Goal: Information Seeking & Learning: Compare options

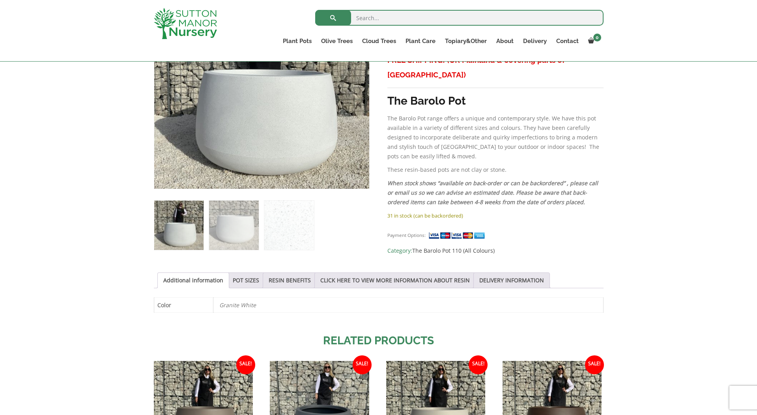
scroll to position [234, 0]
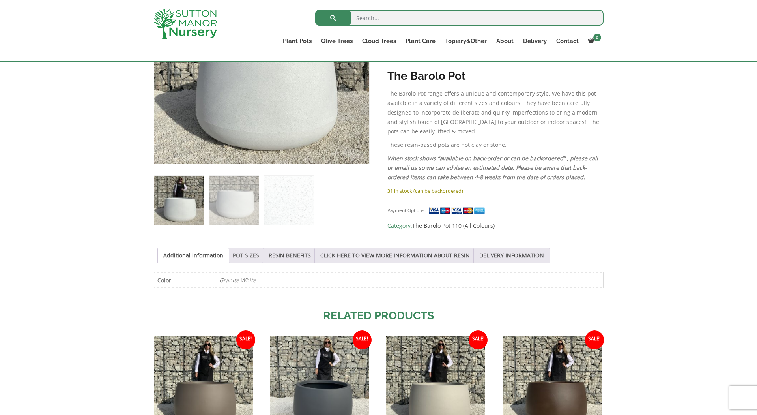
click at [247, 255] on link "POT SIZES" at bounding box center [246, 255] width 26 height 15
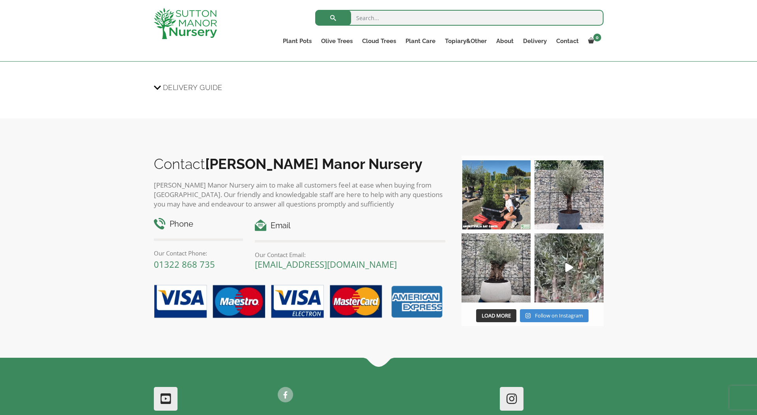
scroll to position [822, 0]
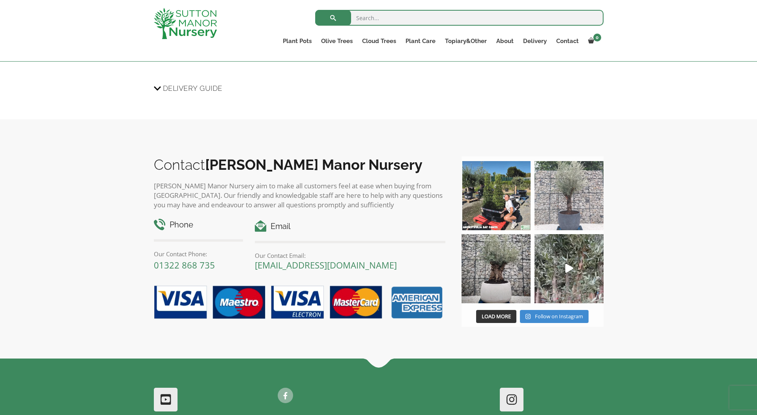
click at [564, 212] on img at bounding box center [569, 195] width 69 height 69
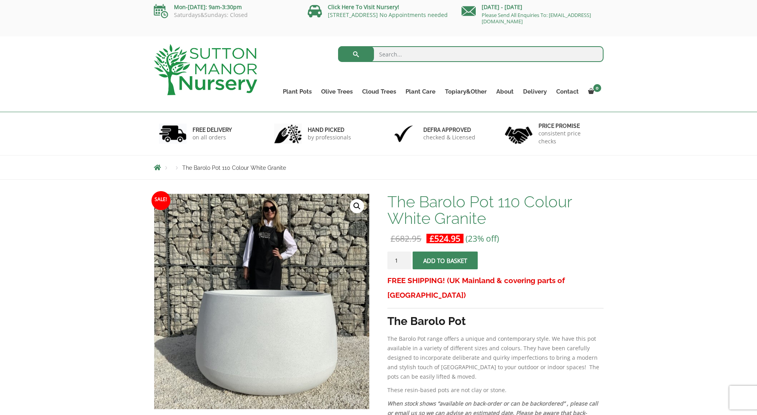
scroll to position [0, 0]
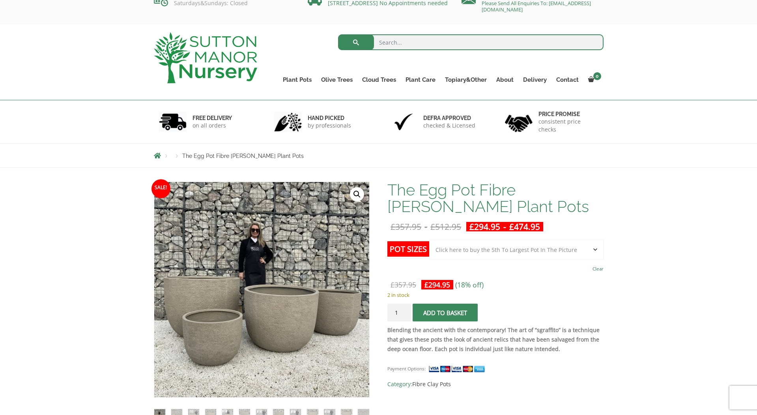
scroll to position [20, 0]
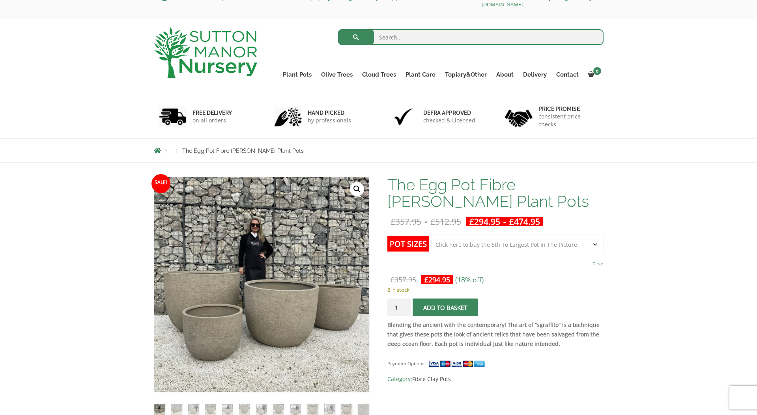
click at [596, 244] on select "Choose an option Click here to buy the 5th To Largest Pot In The Picture Click …" at bounding box center [516, 244] width 174 height 20
click at [429, 234] on select "Choose an option Click here to buy the 5th To Largest Pot In The Picture Click …" at bounding box center [516, 244] width 174 height 20
click at [594, 241] on select "Choose an option Click here to buy the 5th To Largest Pot In The Picture Click …" at bounding box center [516, 244] width 174 height 20
select select "Click here to buy the 5th To Largest Pot In The Picture"
click at [429, 234] on select "Choose an option Click here to buy the 5th To Largest Pot In The Picture Click …" at bounding box center [516, 244] width 174 height 20
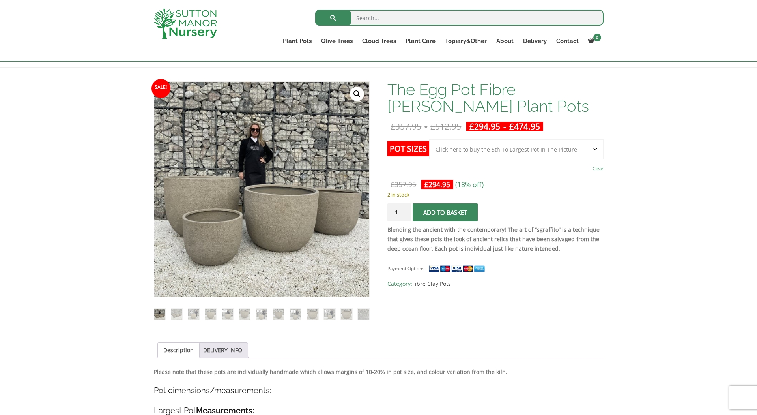
scroll to position [101, 0]
click at [195, 312] on img at bounding box center [193, 313] width 11 height 11
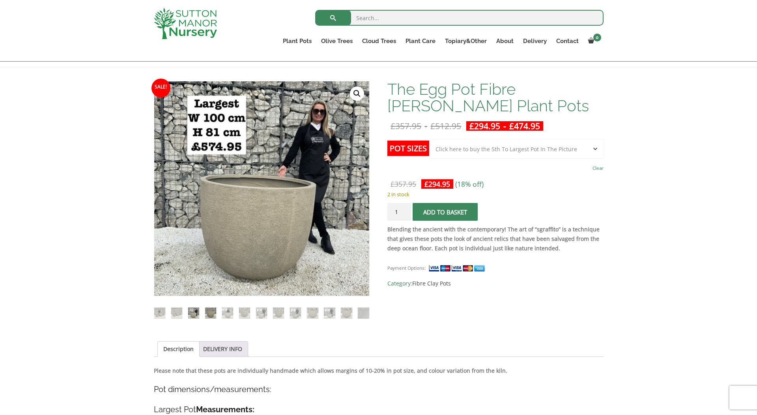
click at [209, 312] on img at bounding box center [210, 312] width 11 height 11
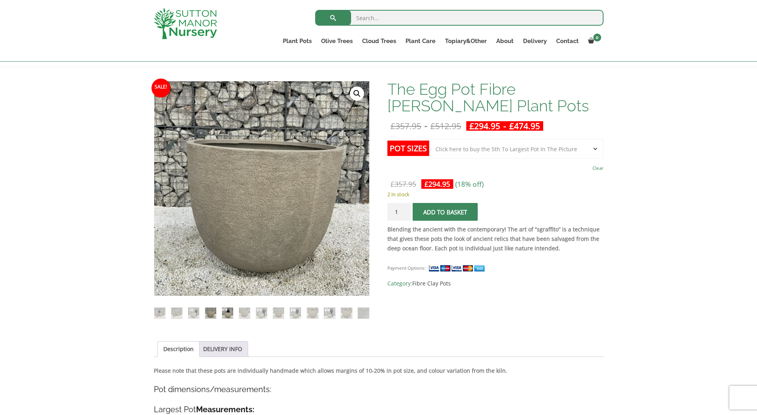
click at [227, 312] on img at bounding box center [227, 312] width 11 height 11
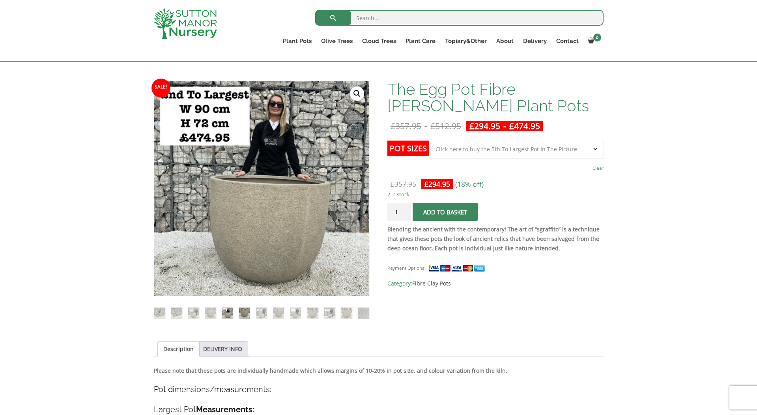
click at [245, 313] on img at bounding box center [244, 312] width 11 height 11
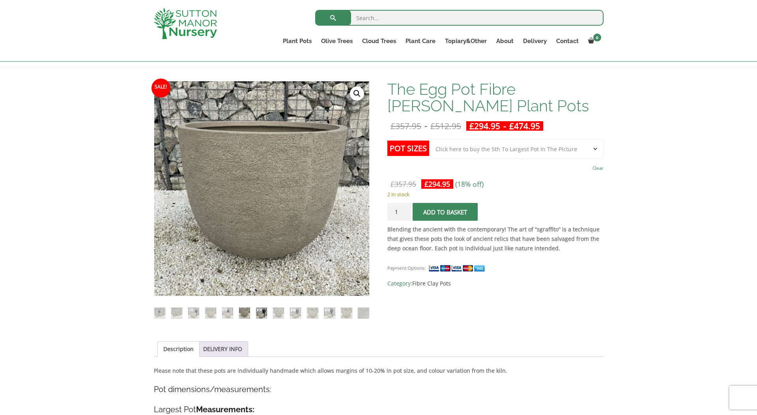
click at [262, 311] on img at bounding box center [261, 312] width 11 height 11
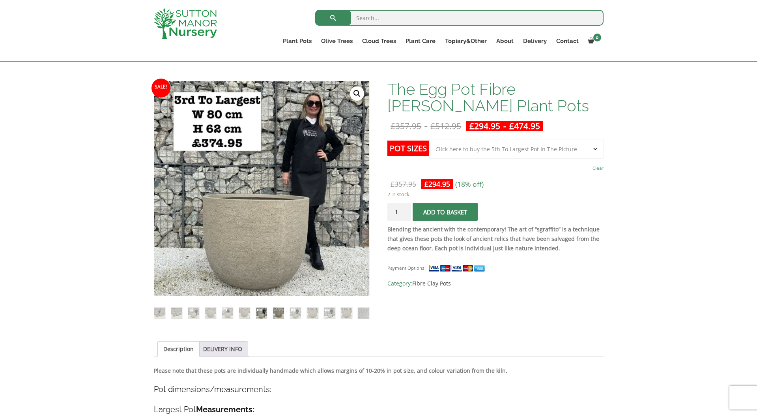
click at [279, 310] on img at bounding box center [278, 312] width 11 height 11
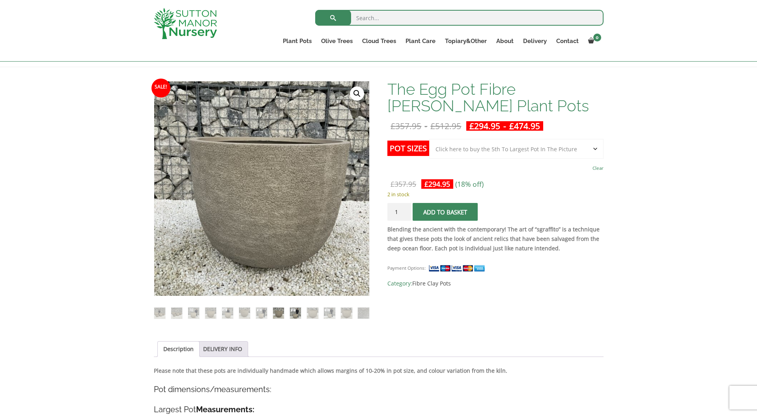
click at [293, 313] on img at bounding box center [295, 312] width 11 height 11
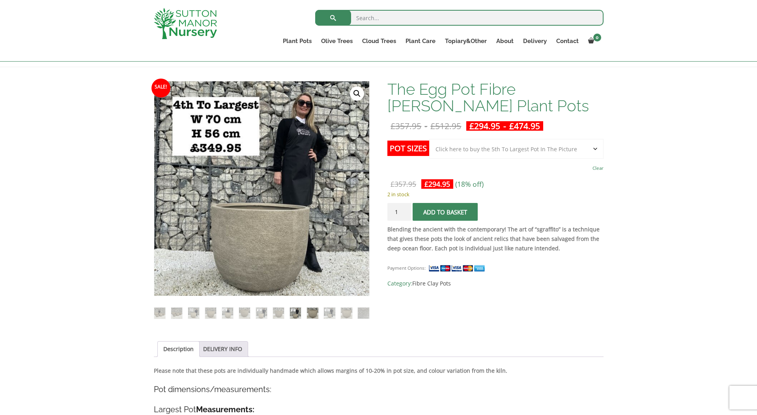
click at [314, 310] on img at bounding box center [312, 312] width 11 height 11
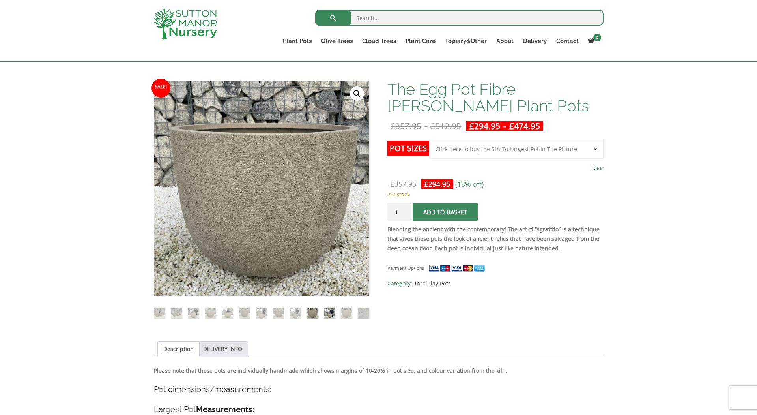
click at [328, 311] on img at bounding box center [329, 312] width 11 height 11
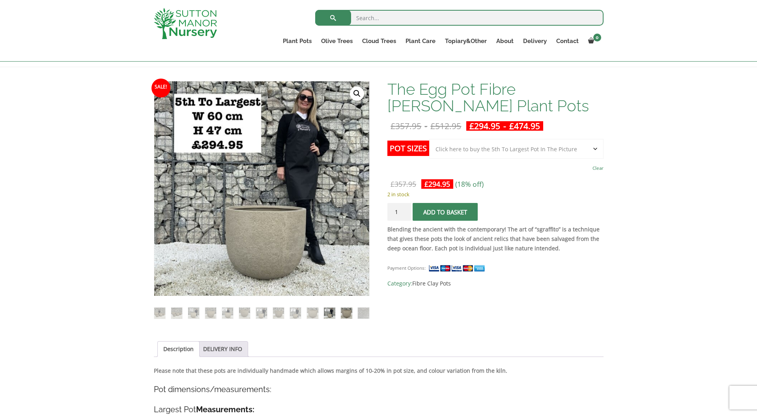
click at [345, 310] on img at bounding box center [346, 312] width 11 height 11
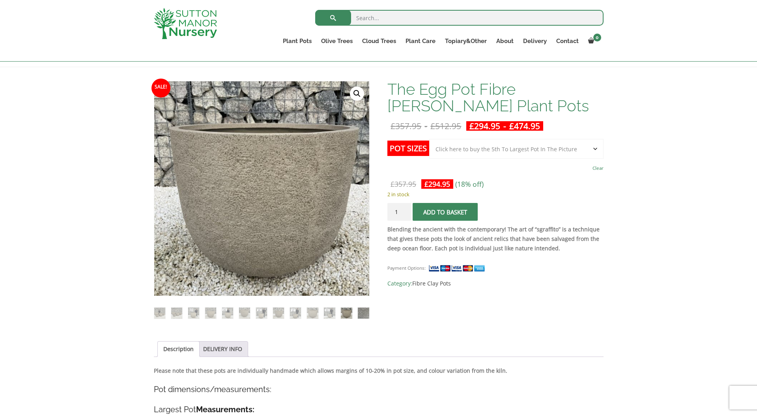
click at [361, 309] on img at bounding box center [363, 312] width 11 height 11
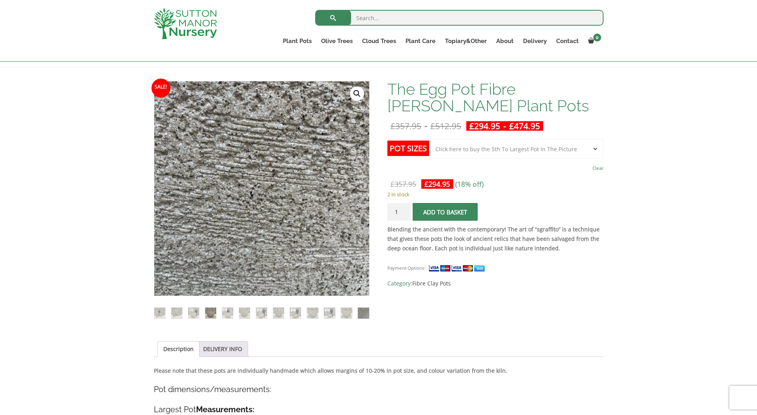
click at [210, 312] on img at bounding box center [210, 312] width 11 height 11
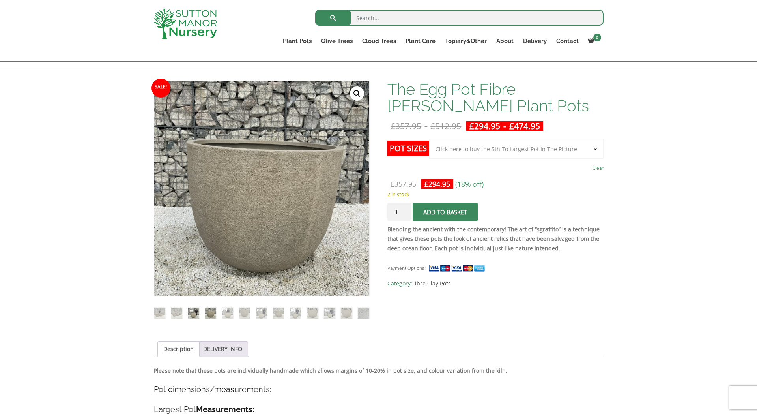
click at [196, 310] on img at bounding box center [193, 312] width 11 height 11
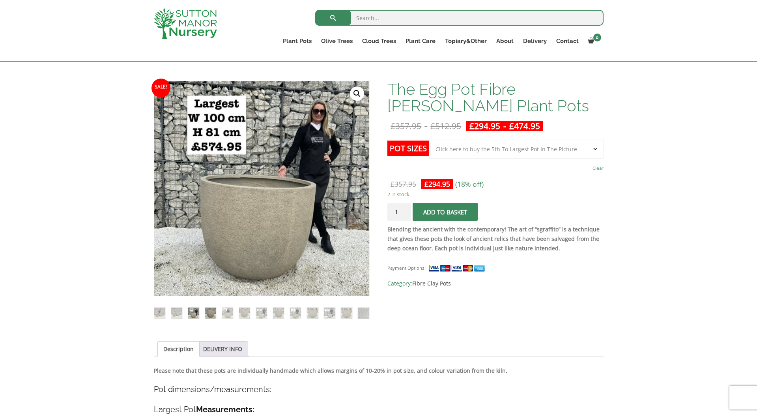
click at [209, 309] on img at bounding box center [210, 312] width 11 height 11
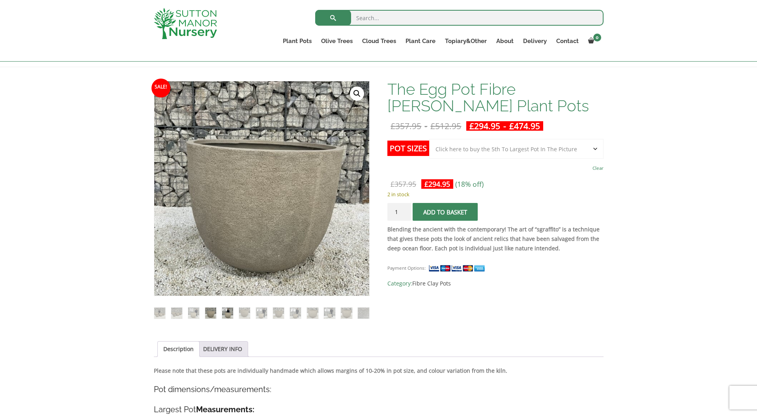
click at [226, 311] on img at bounding box center [227, 312] width 11 height 11
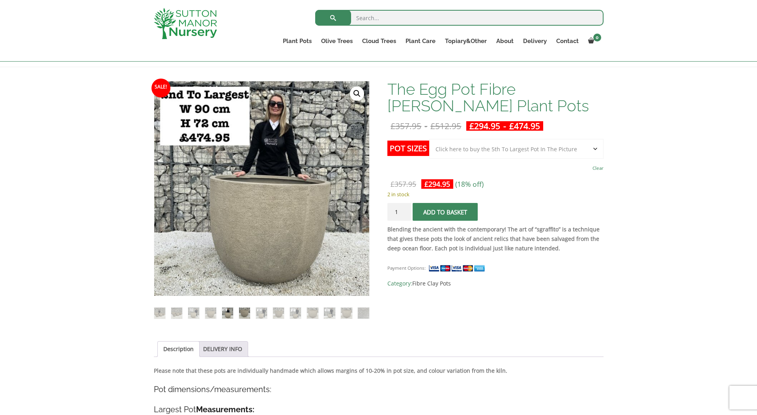
click at [246, 311] on img at bounding box center [244, 312] width 11 height 11
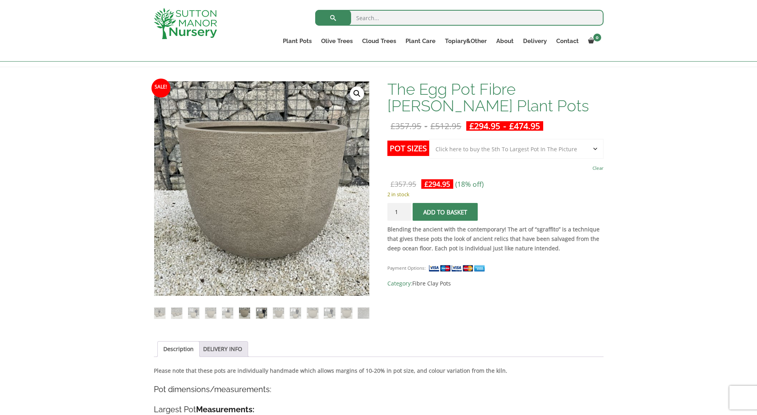
click at [262, 312] on img at bounding box center [261, 312] width 11 height 11
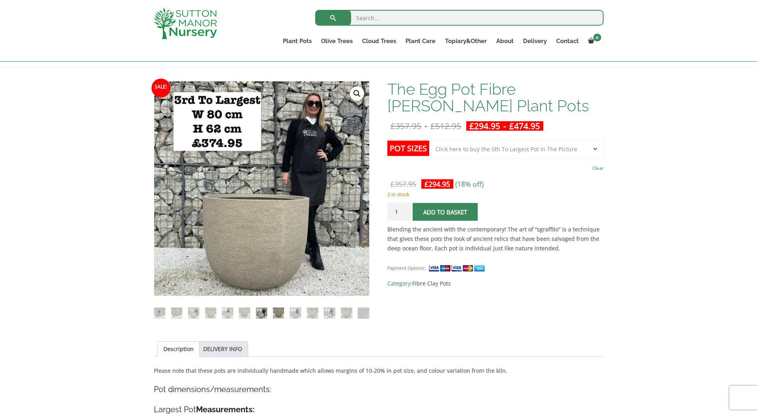
click at [278, 310] on img at bounding box center [278, 312] width 11 height 11
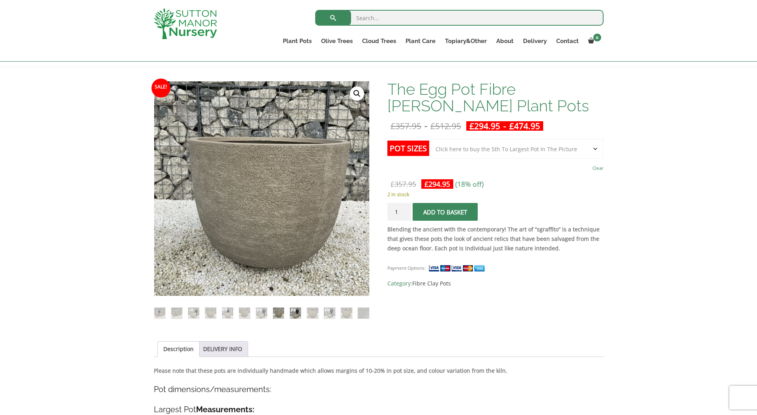
click at [296, 311] on img at bounding box center [295, 312] width 11 height 11
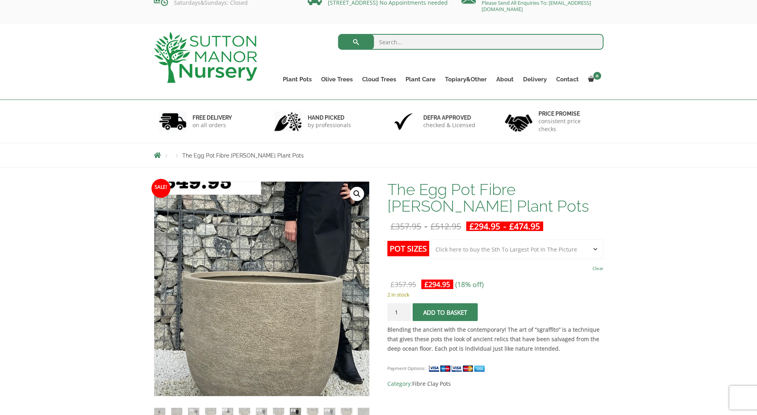
scroll to position [0, 0]
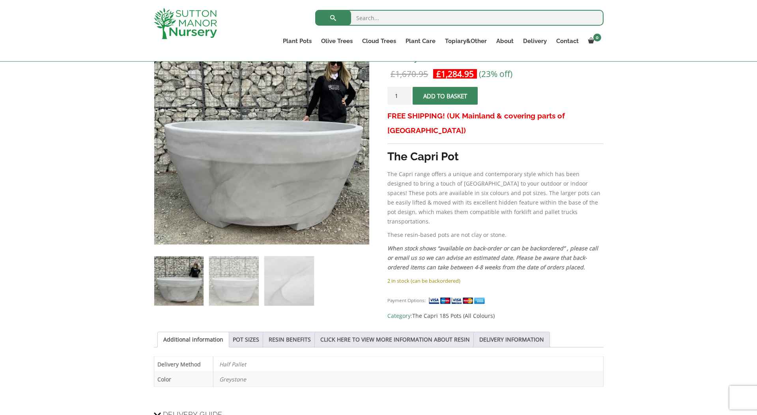
scroll to position [155, 0]
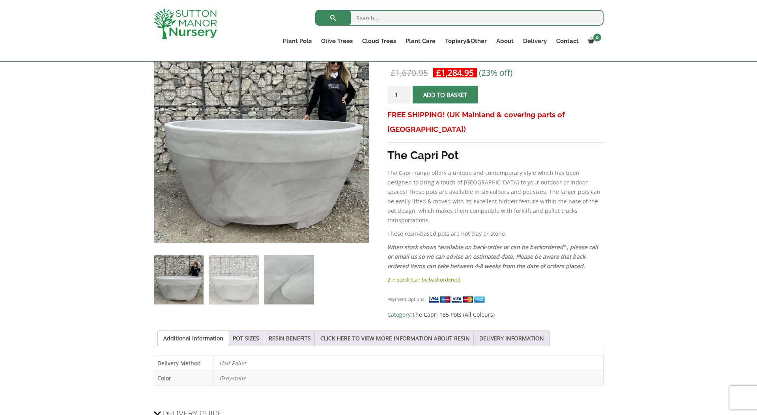
click at [295, 283] on img at bounding box center [288, 279] width 49 height 49
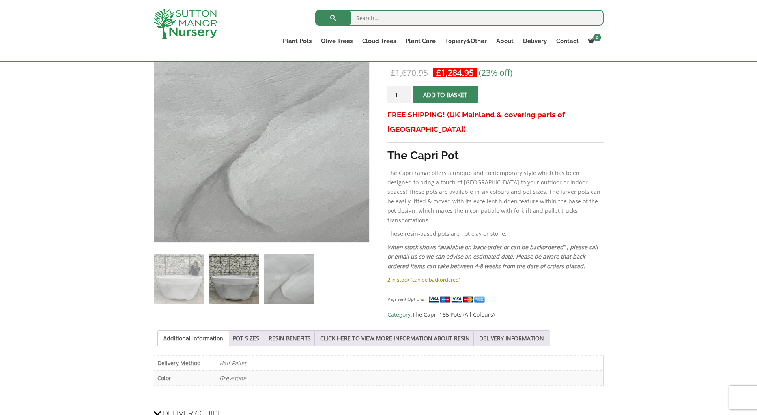
click at [226, 289] on img at bounding box center [233, 278] width 49 height 49
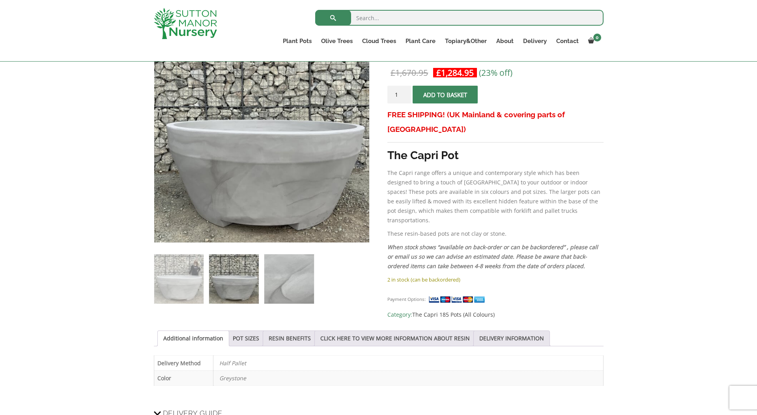
click at [291, 288] on img at bounding box center [288, 278] width 49 height 49
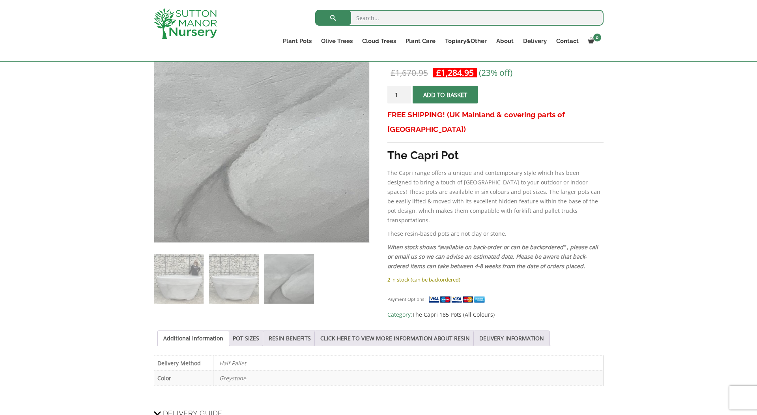
click at [559, 92] on form "The Capri Pot 185 Colour Greystone quantity 1 Add to basket" at bounding box center [495, 97] width 216 height 22
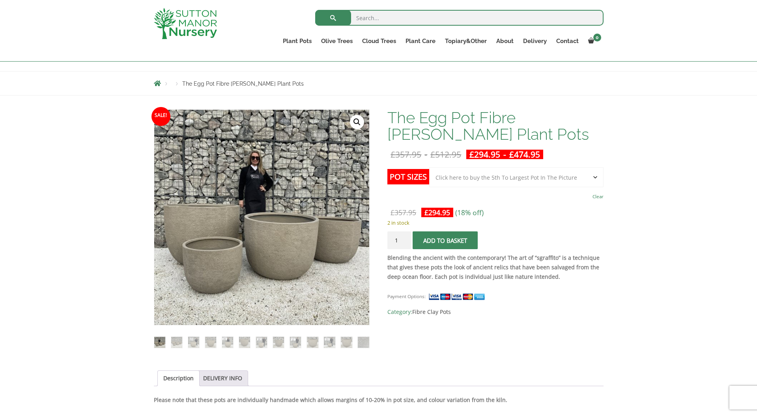
scroll to position [74, 0]
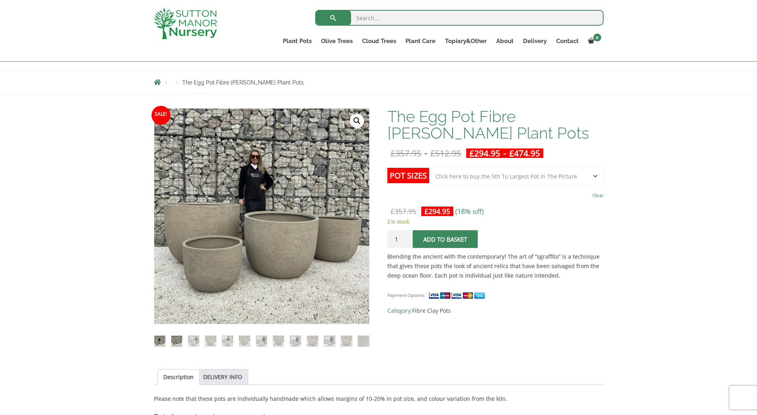
click at [175, 338] on img at bounding box center [176, 340] width 11 height 11
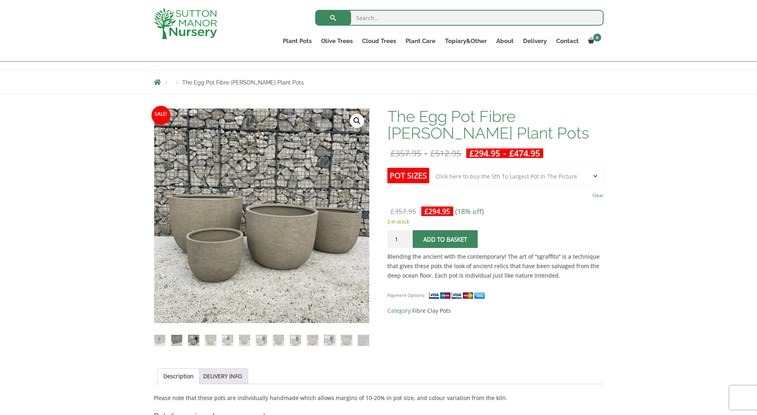
click at [192, 338] on img at bounding box center [193, 340] width 11 height 11
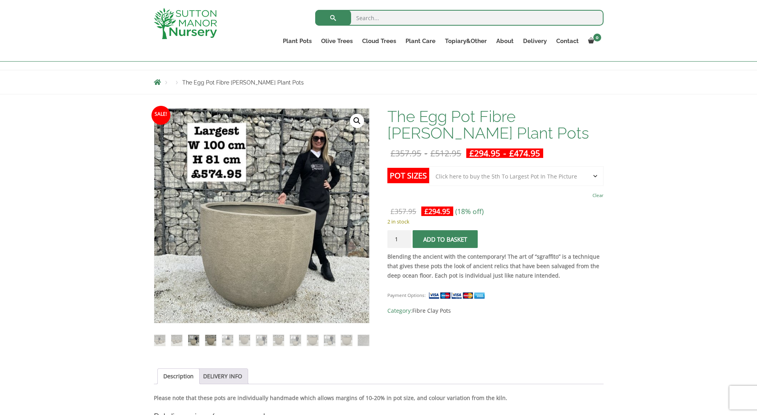
click at [209, 336] on img at bounding box center [210, 340] width 11 height 11
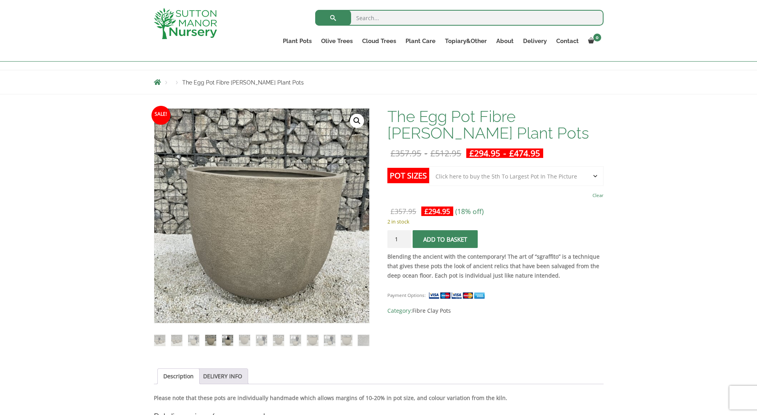
click at [230, 336] on img at bounding box center [227, 340] width 11 height 11
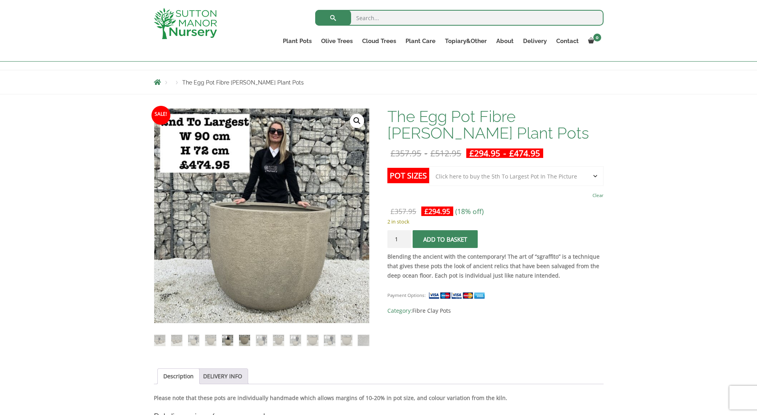
click at [244, 340] on img at bounding box center [244, 340] width 11 height 11
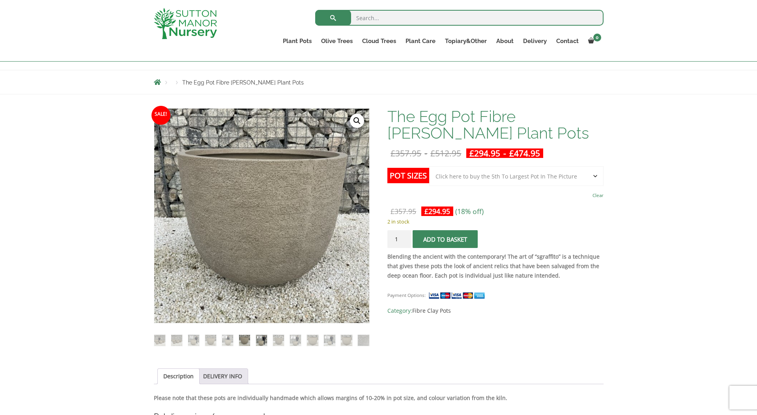
click at [261, 338] on img at bounding box center [261, 340] width 11 height 11
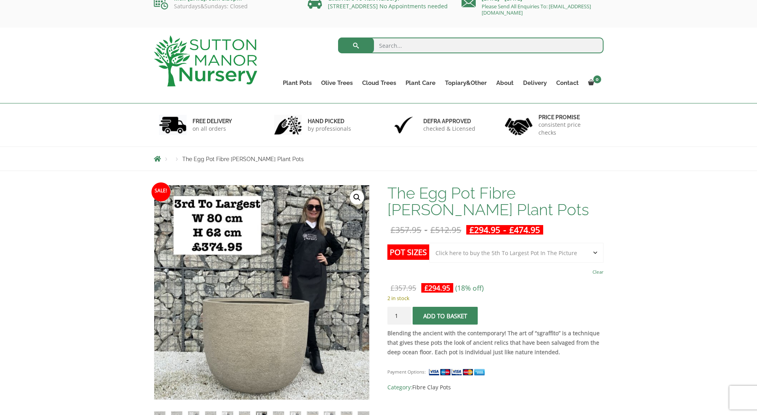
scroll to position [0, 0]
